Goal: Obtain resource: Download file/media

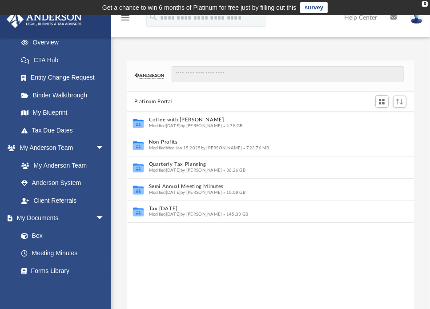
scroll to position [134, 0]
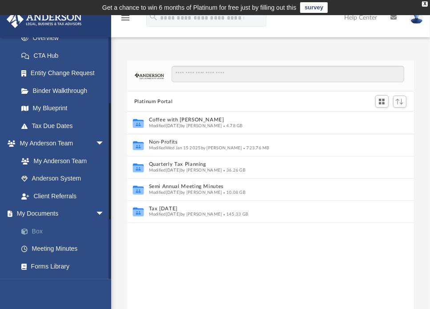
click at [36, 227] on link "Box" at bounding box center [65, 232] width 106 height 18
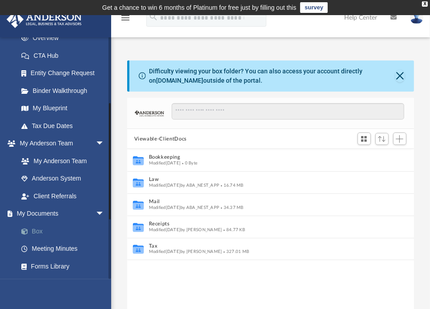
scroll to position [195, 280]
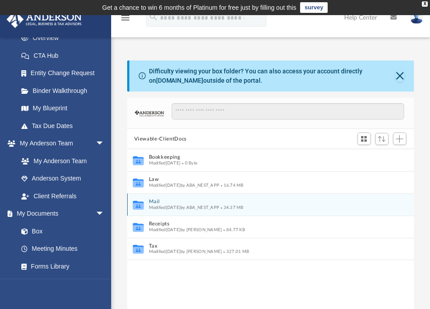
click at [153, 201] on button "Mail" at bounding box center [265, 202] width 232 height 6
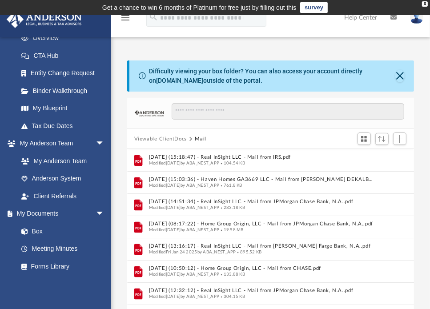
scroll to position [0, 0]
click at [390, 137] on div at bounding box center [381, 139] width 53 height 16
click at [384, 137] on span "Sort" at bounding box center [382, 139] width 8 height 6
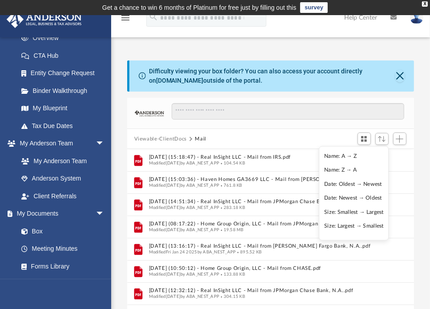
click at [360, 197] on li "Date: Newest → Oldest" at bounding box center [355, 198] width 60 height 9
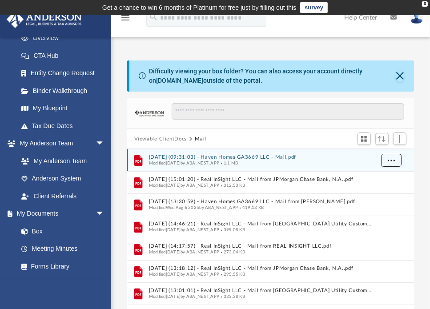
click at [390, 160] on span "More options" at bounding box center [391, 160] width 7 height 5
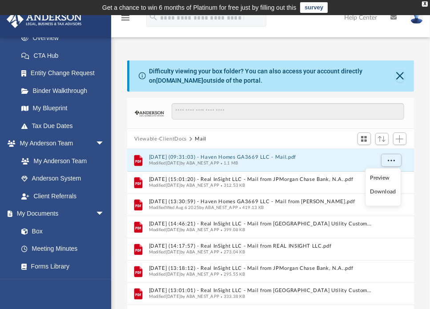
click at [387, 195] on li "Download" at bounding box center [384, 191] width 26 height 9
click at [390, 162] on button "More options" at bounding box center [391, 160] width 20 height 13
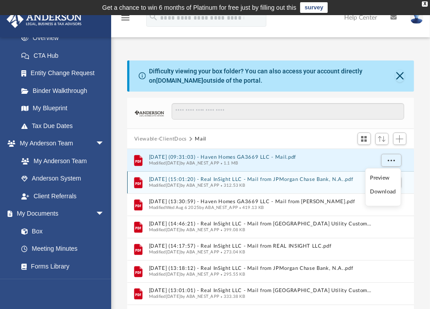
click at [273, 182] on button "[DATE] (15:01:20) - Real InSight LLC - Mail from JPMorgan Chase Bank, N.A..pdf" at bounding box center [261, 180] width 225 height 6
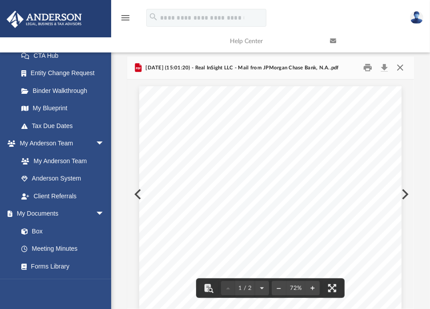
click at [402, 67] on button "Close" at bounding box center [401, 68] width 16 height 14
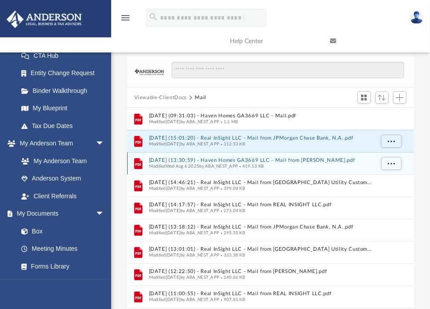
click at [252, 162] on button "[DATE] (13:30:59) - Haven Homes GA3669 LLC - Mail from [PERSON_NAME].pdf" at bounding box center [261, 161] width 225 height 6
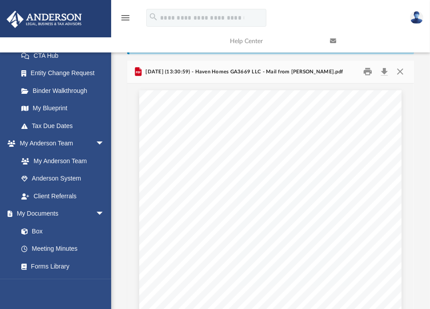
scroll to position [37, 0]
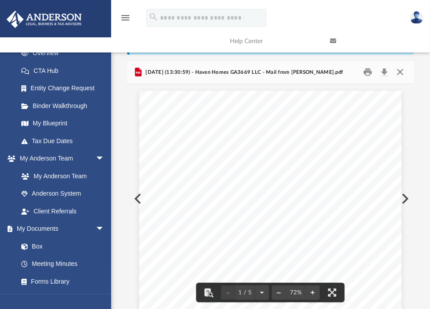
click at [398, 75] on button "Close" at bounding box center [401, 72] width 16 height 14
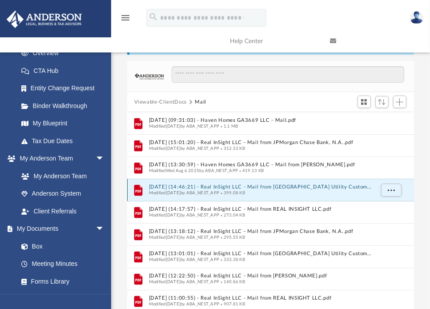
click at [252, 187] on button "[DATE] (14:46:21) - Real InSight LLC - Mail from [GEOGRAPHIC_DATA] Utility Cust…" at bounding box center [261, 188] width 225 height 6
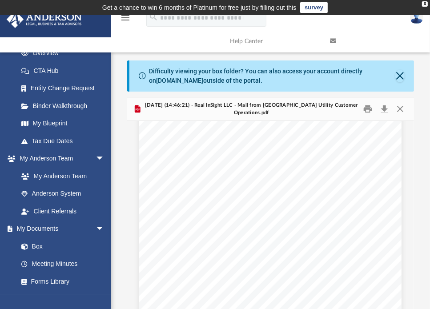
scroll to position [46, 0]
click at [385, 112] on button "Download" at bounding box center [385, 109] width 16 height 14
click at [404, 110] on button "Close" at bounding box center [401, 109] width 16 height 14
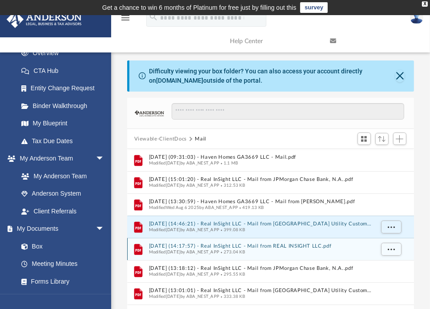
click at [247, 245] on button "[DATE] (14:17:57) - Real InSight LLC - Mail from REAL INSIGHT LLC.pdf" at bounding box center [261, 247] width 225 height 6
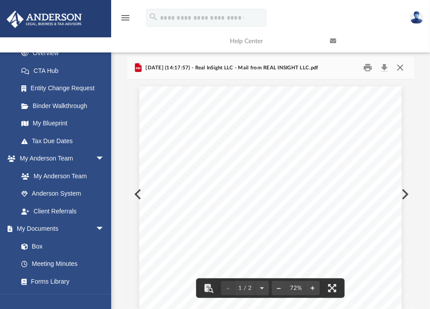
click at [400, 66] on button "Close" at bounding box center [401, 68] width 16 height 14
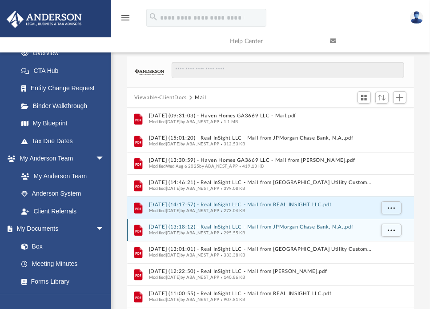
click at [219, 233] on span "Modified [DATE] by ABA_NEST_APP" at bounding box center [184, 233] width 71 height 4
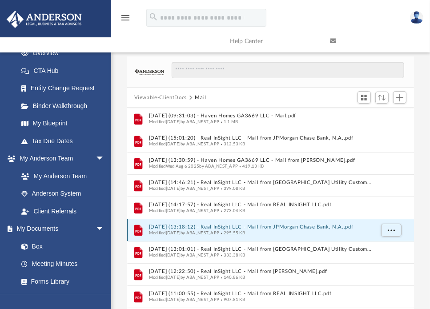
click at [220, 226] on button "[DATE] (13:18:12) - Real InSight LLC - Mail from JPMorgan Chase Bank, N.A..pdf" at bounding box center [261, 228] width 225 height 6
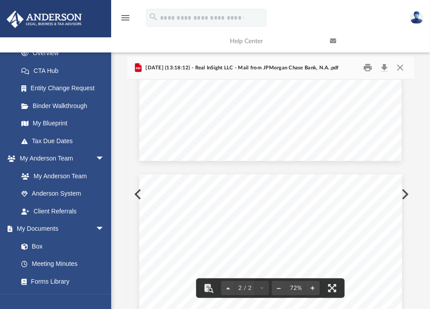
scroll to position [269, 0]
click at [400, 66] on button "Close" at bounding box center [401, 68] width 16 height 14
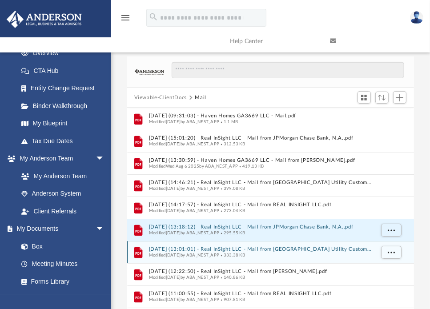
click at [229, 251] on button "[DATE] (13:01:01) - Real InSight LLC - Mail from [GEOGRAPHIC_DATA] Utility Cust…" at bounding box center [261, 250] width 225 height 6
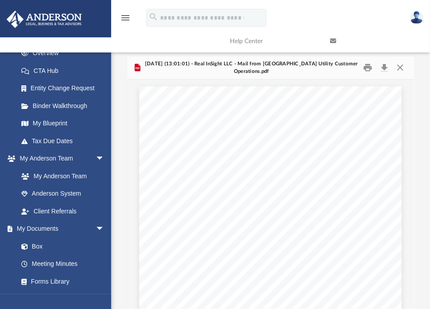
scroll to position [40, 0]
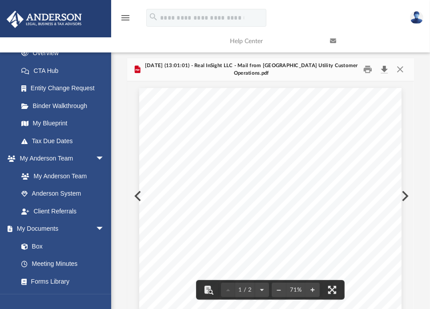
click at [385, 73] on button "Download" at bounding box center [385, 70] width 16 height 14
click at [424, 73] on div "Difficulty viewing your box folder? You can also access your account directly o…" at bounding box center [270, 166] width 319 height 291
click at [401, 69] on button "Close" at bounding box center [401, 70] width 16 height 14
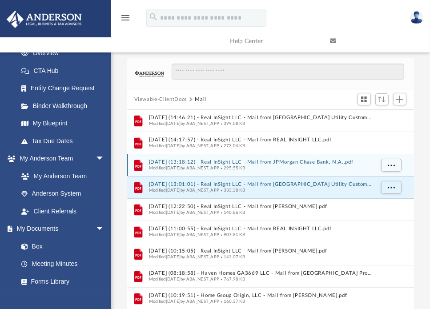
scroll to position [67, 0]
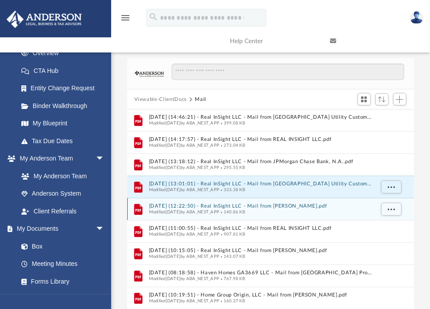
click at [244, 207] on button "[DATE] (12:22:50) - Real InSight LLC - Mail from [PERSON_NAME].pdf" at bounding box center [261, 207] width 225 height 6
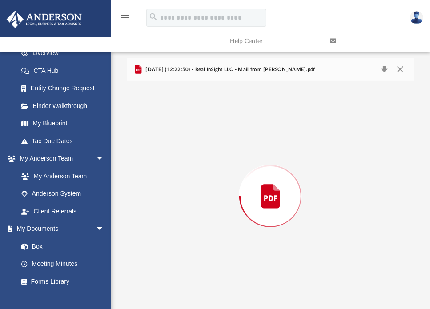
scroll to position [41, 0]
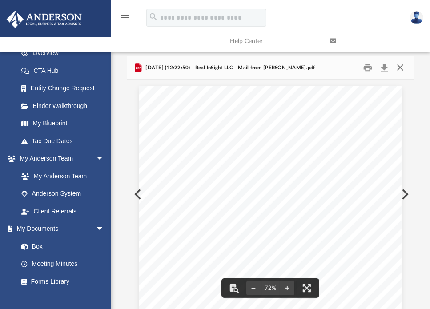
click at [403, 69] on button "Close" at bounding box center [401, 68] width 16 height 14
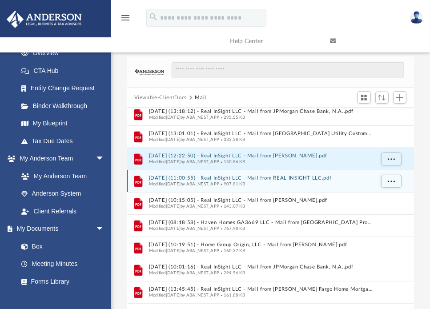
scroll to position [118, 0]
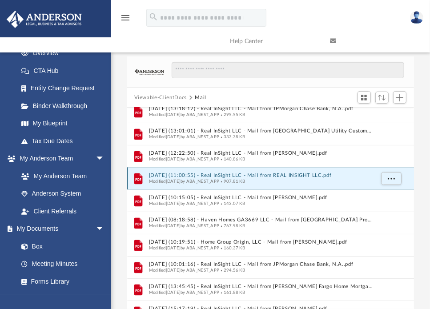
click at [284, 174] on button "[DATE] (11:00:55) - Real InSight LLC - Mail from REAL INSIGHT LLC.pdf" at bounding box center [261, 176] width 225 height 6
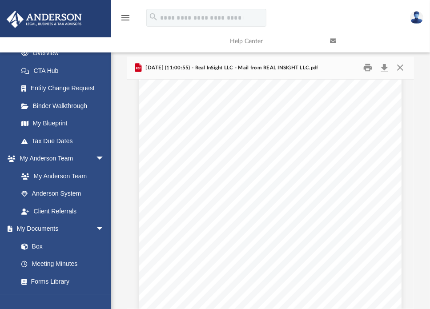
scroll to position [0, 0]
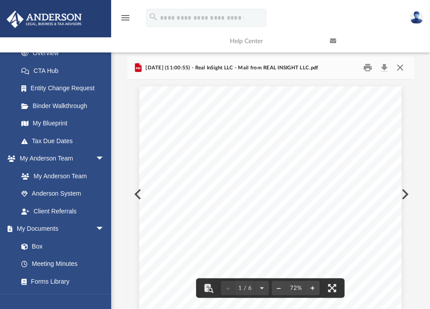
click at [400, 68] on button "Close" at bounding box center [401, 68] width 16 height 14
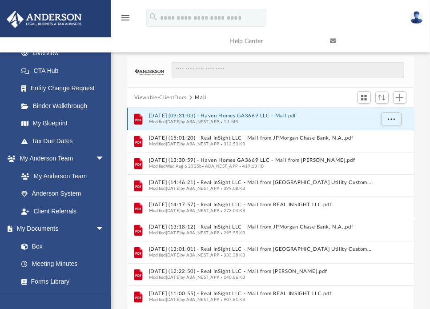
click at [246, 114] on button "[DATE] (09:31:03) - Haven Homes GA3669 LLC - Mail.pdf" at bounding box center [261, 117] width 225 height 6
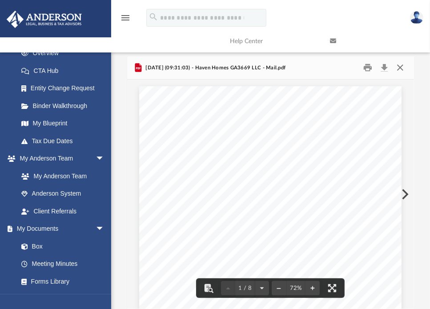
click at [405, 68] on button "Close" at bounding box center [401, 68] width 16 height 14
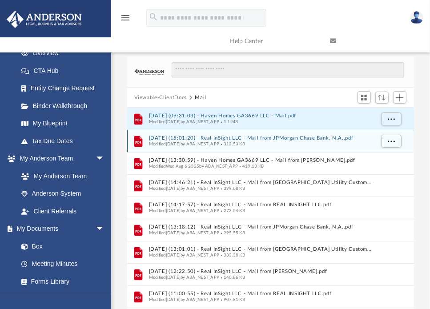
click at [276, 137] on button "[DATE] (15:01:20) - Real InSight LLC - Mail from JPMorgan Chase Bank, N.A..pdf" at bounding box center [261, 139] width 225 height 6
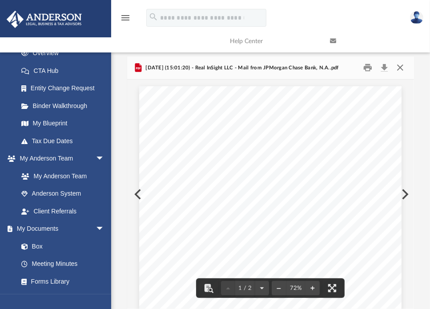
click at [404, 66] on button "Close" at bounding box center [401, 68] width 16 height 14
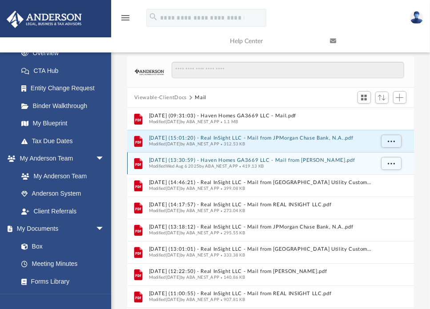
click at [301, 159] on button "[DATE] (13:30:59) - Haven Homes GA3669 LLC - Mail from [PERSON_NAME].pdf" at bounding box center [261, 161] width 225 height 6
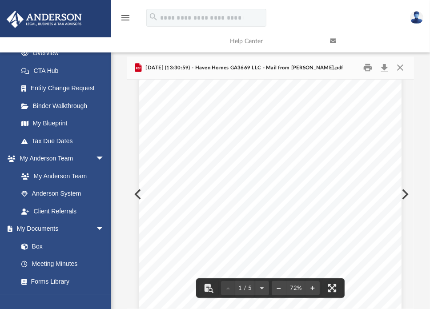
scroll to position [17, 0]
click at [398, 64] on button "Close" at bounding box center [401, 68] width 16 height 14
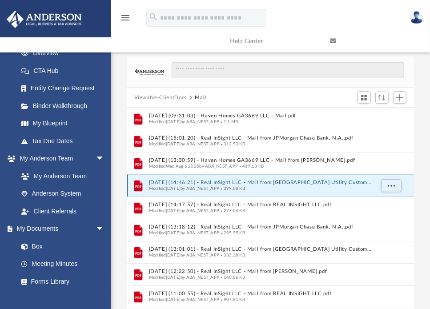
click at [254, 183] on button "[DATE] (14:46:21) - Real InSight LLC - Mail from [GEOGRAPHIC_DATA] Utility Cust…" at bounding box center [261, 183] width 225 height 6
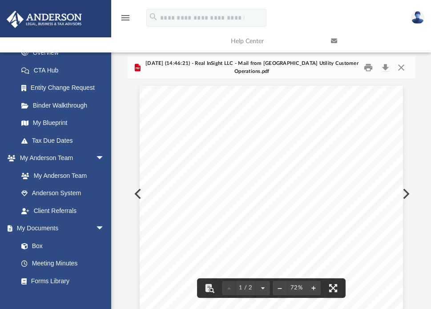
scroll to position [196, 281]
